Goal: Task Accomplishment & Management: Manage account settings

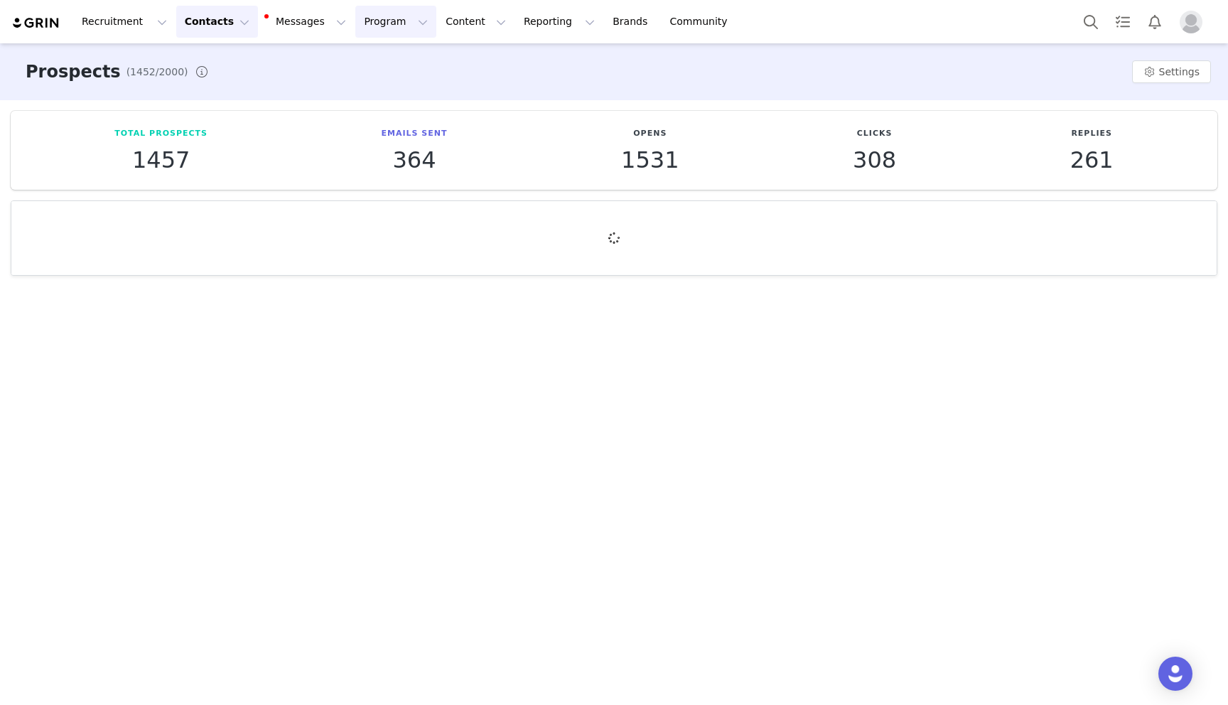
click at [359, 18] on button "Program Program" at bounding box center [395, 22] width 81 height 32
click at [370, 66] on p "Activations" at bounding box center [372, 62] width 55 height 15
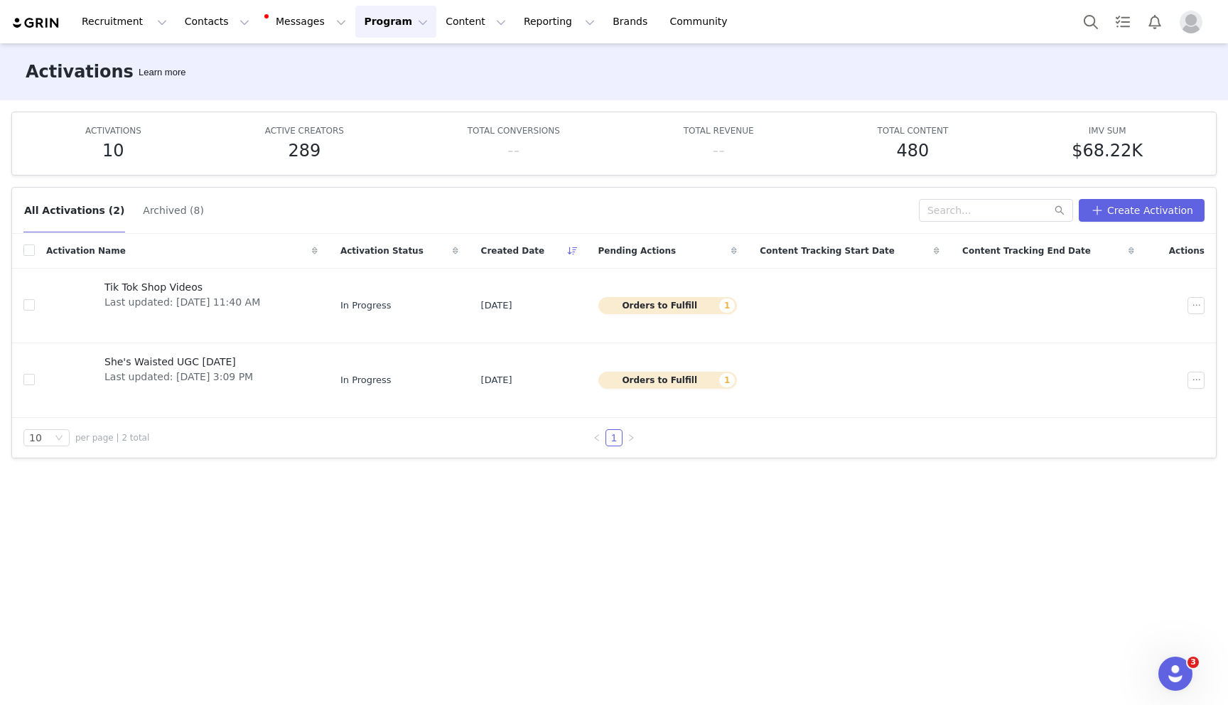
click at [158, 194] on div "All Activations (2) Archived (8) Create Activation" at bounding box center [614, 211] width 1204 height 46
click at [158, 203] on button "Archived (8)" at bounding box center [173, 210] width 63 height 23
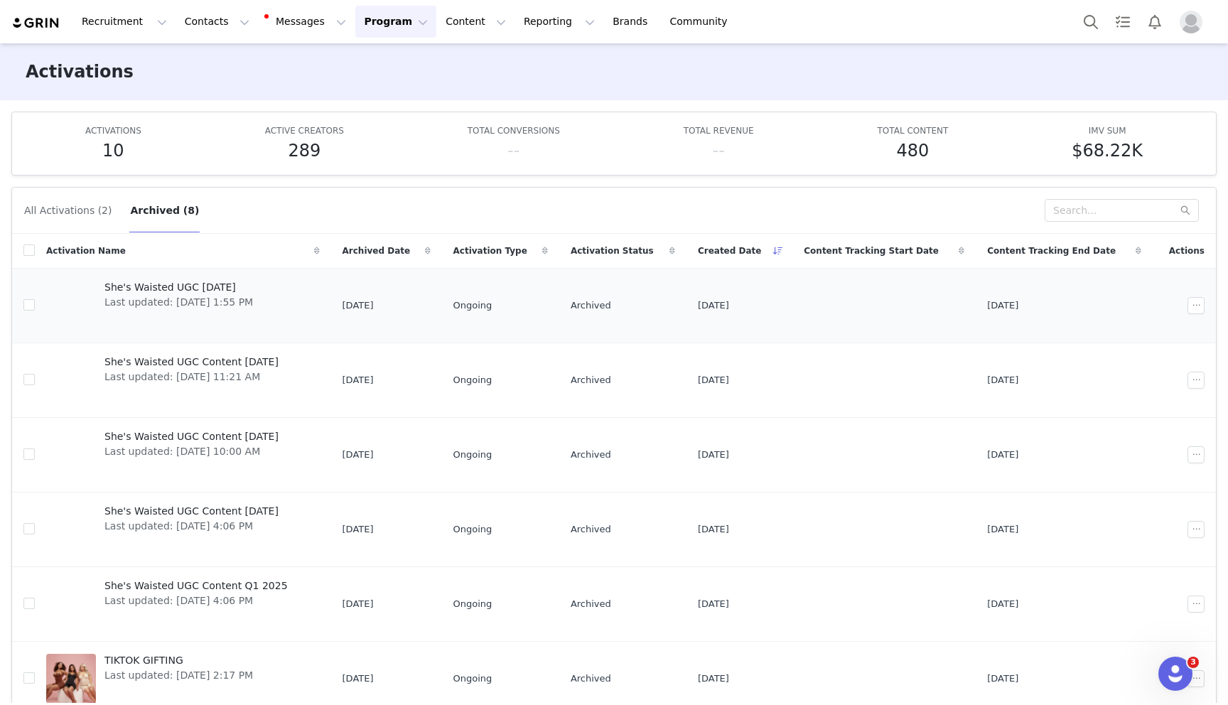
click at [207, 284] on span "She's Waisted UGC [DATE]" at bounding box center [178, 287] width 149 height 15
